Goal: Find specific page/section: Find specific page/section

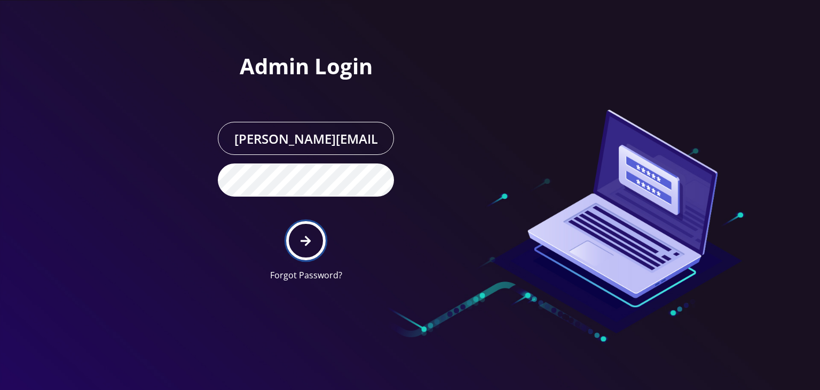
click at [298, 226] on button "submit" at bounding box center [305, 240] width 39 height 39
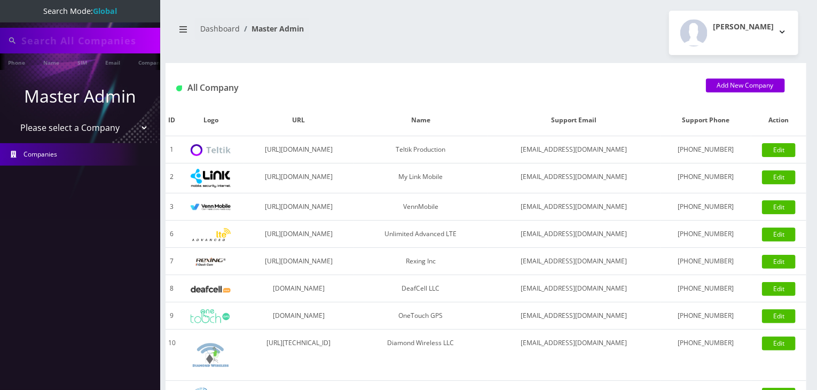
type input "atrigos"
click at [105, 121] on select "Please select a Company Teltik Production My Link Mobile VennMobile Unlimited A…" at bounding box center [80, 128] width 136 height 20
select select "13"
click at [12, 118] on select "Please select a Company Teltik Production My Link Mobile VennMobile Unlimited A…" at bounding box center [80, 128] width 136 height 20
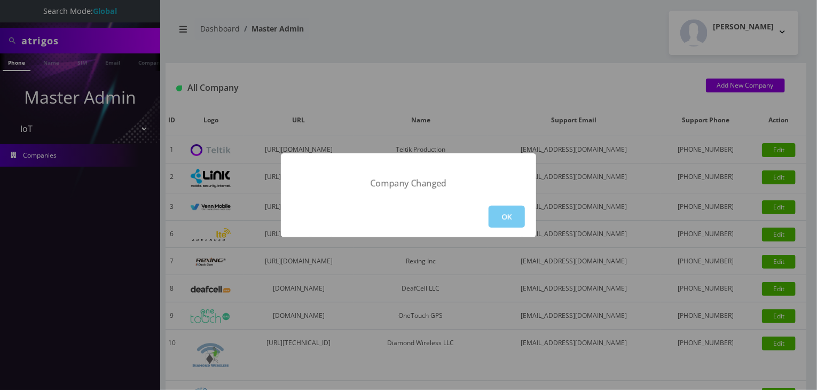
click at [513, 214] on button "OK" at bounding box center [506, 216] width 36 height 22
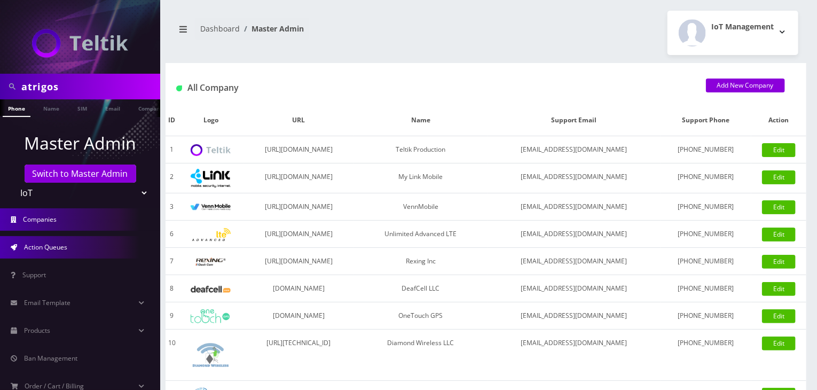
click at [85, 239] on link "Action Queues" at bounding box center [80, 247] width 160 height 22
